Goal: Task Accomplishment & Management: Use online tool/utility

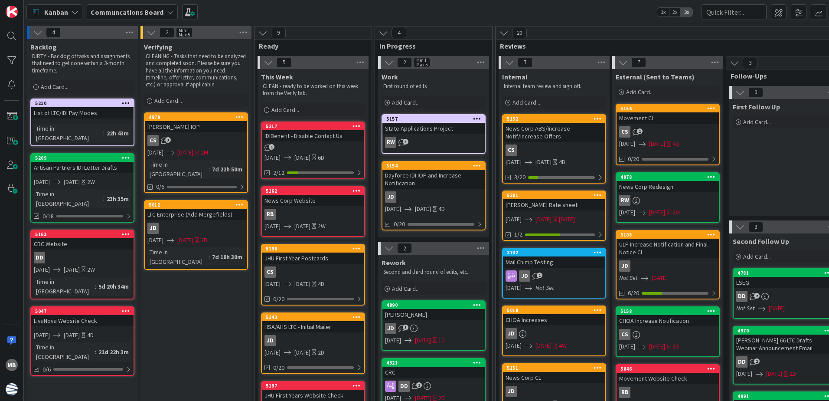
click at [310, 145] on div "1" at bounding box center [313, 147] width 102 height 7
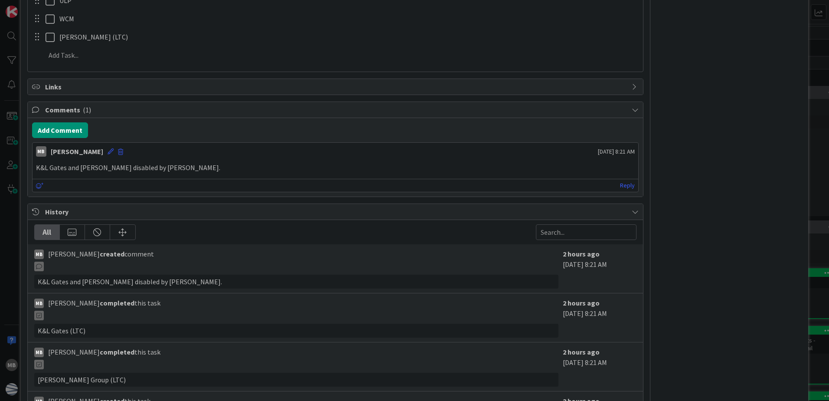
scroll to position [350, 0]
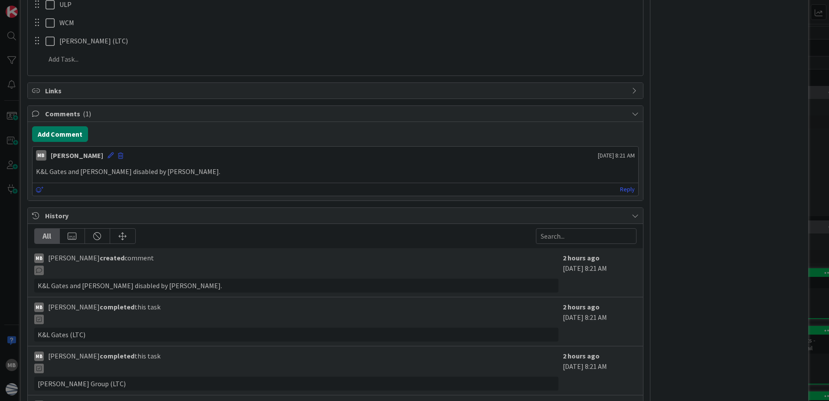
click at [62, 134] on button "Add Comment" at bounding box center [60, 134] width 56 height 16
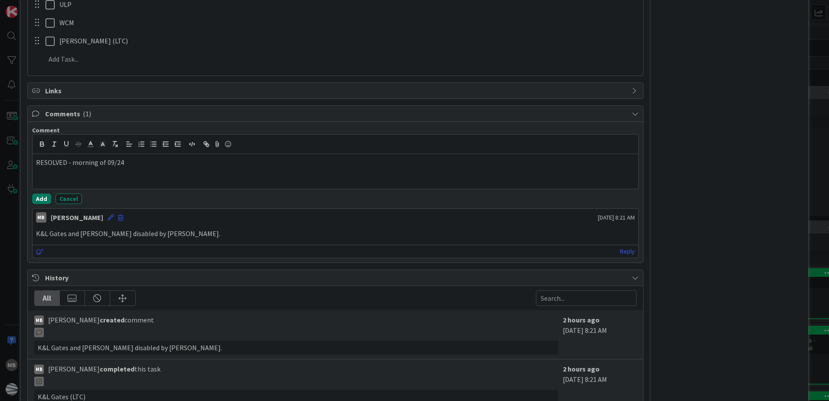
click at [43, 197] on button "Add" at bounding box center [41, 198] width 19 height 10
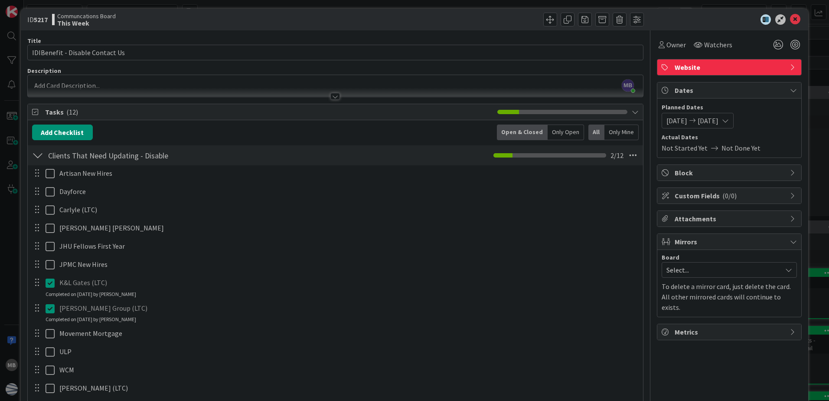
scroll to position [0, 0]
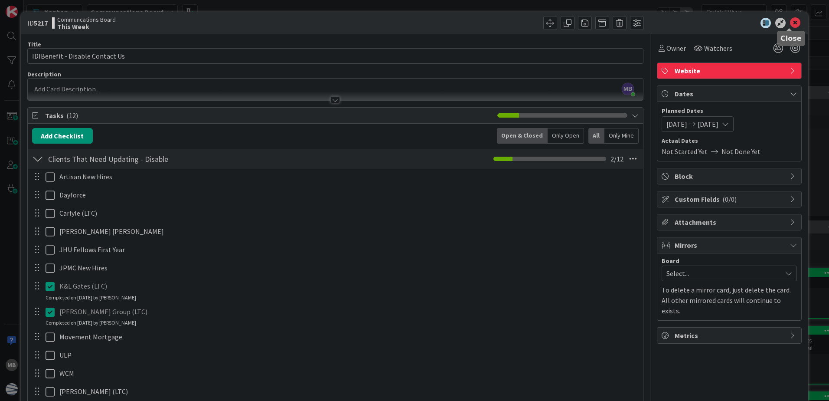
click at [790, 21] on icon at bounding box center [795, 23] width 10 height 10
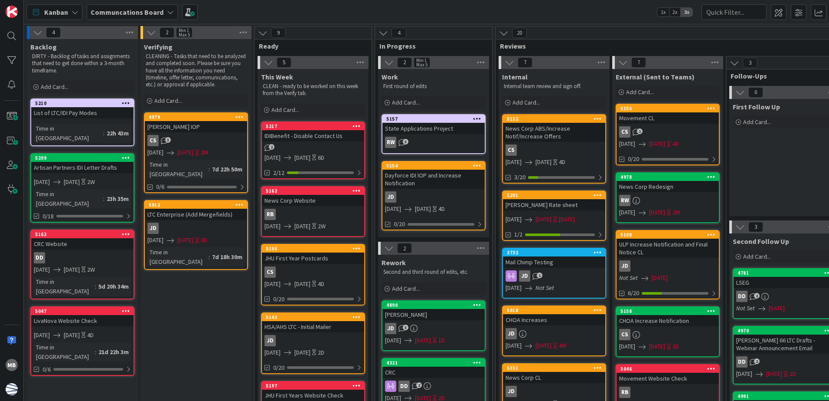
click at [355, 124] on icon at bounding box center [356, 126] width 8 height 6
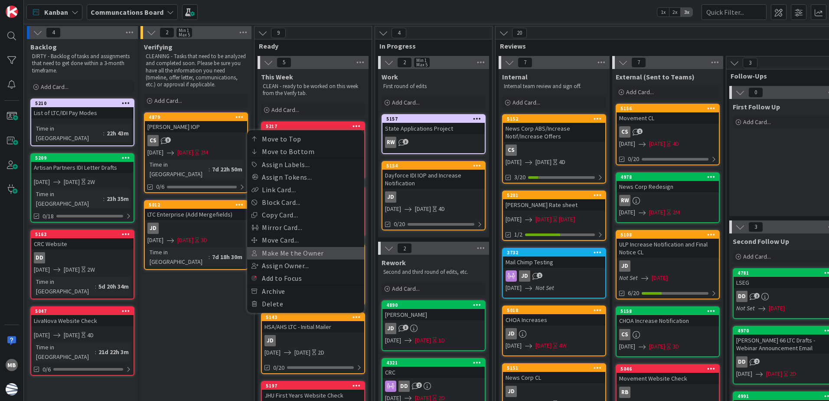
click at [331, 251] on link "Make Me the Owner" at bounding box center [305, 253] width 117 height 13
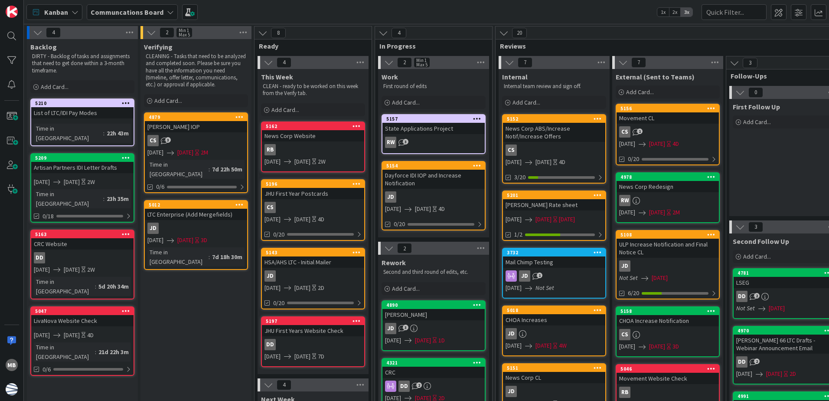
click at [99, 99] on div "5210" at bounding box center [82, 103] width 102 height 8
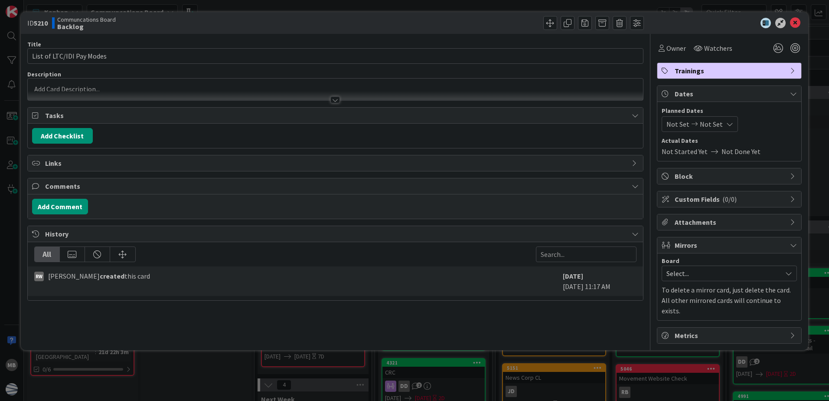
click at [677, 122] on span "Not Set" at bounding box center [677, 124] width 23 height 10
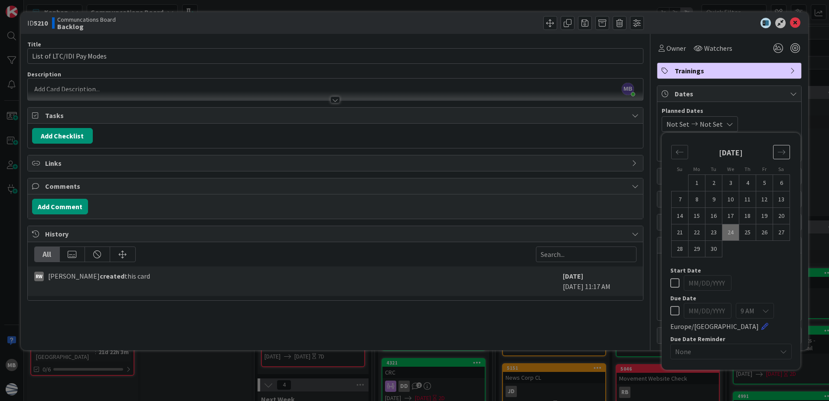
click at [778, 152] on icon "Move forward to switch to the next month." at bounding box center [781, 152] width 7 height 4
click at [766, 200] on td "10" at bounding box center [764, 199] width 17 height 16
type input "[DATE]"
click at [776, 112] on span "Planned Dates" at bounding box center [728, 110] width 135 height 9
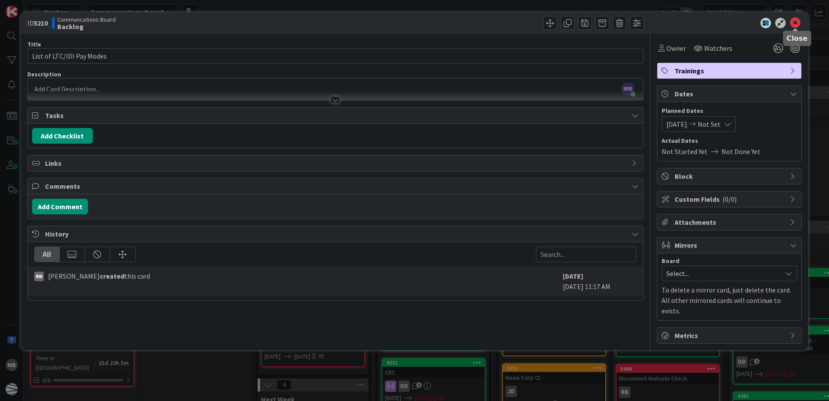
click at [796, 20] on icon at bounding box center [795, 23] width 10 height 10
